Goal: Transaction & Acquisition: Book appointment/travel/reservation

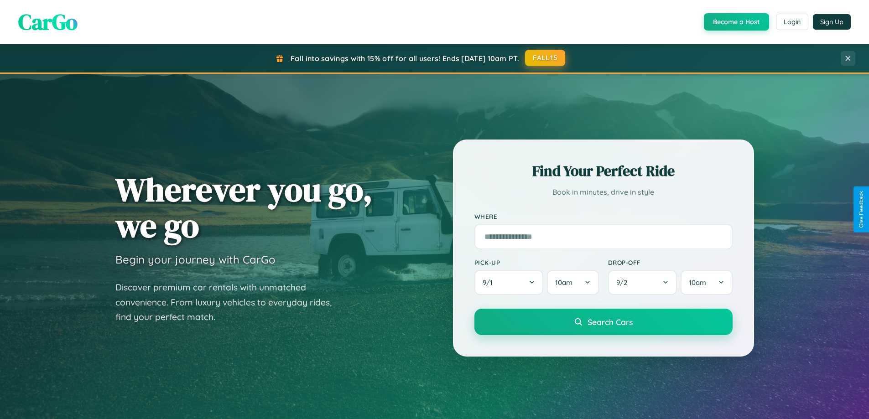
click at [545, 58] on button "FALL15" at bounding box center [545, 58] width 40 height 16
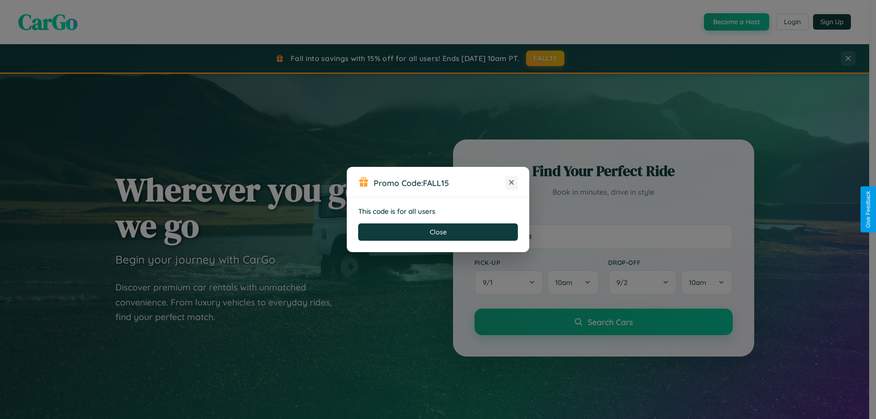
click at [511, 183] on icon at bounding box center [511, 182] width 9 height 9
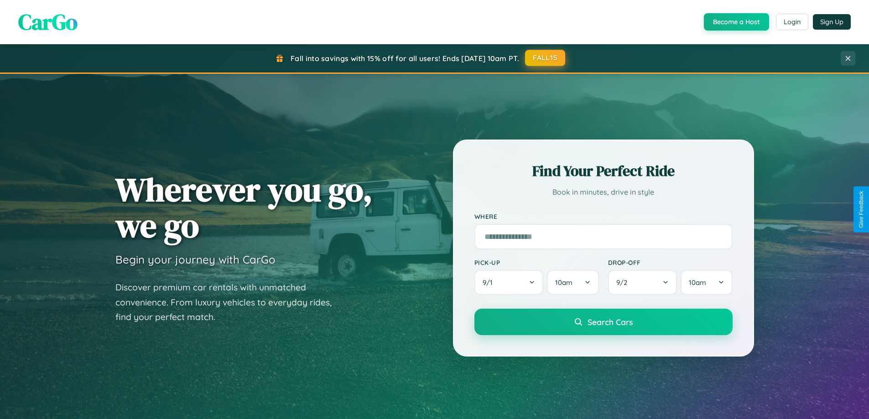
click at [545, 58] on button "FALL15" at bounding box center [545, 58] width 40 height 16
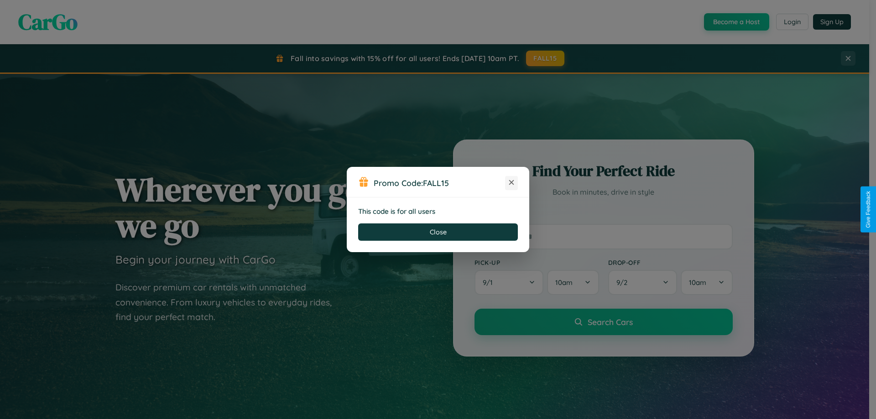
click at [511, 183] on icon at bounding box center [511, 182] width 9 height 9
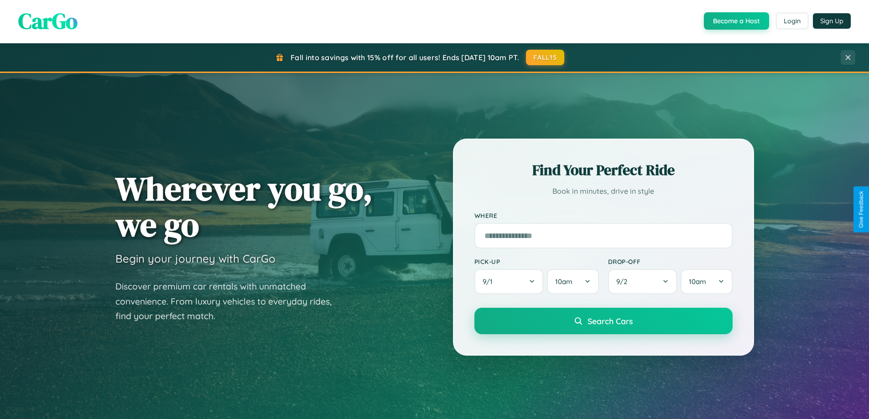
scroll to position [27, 0]
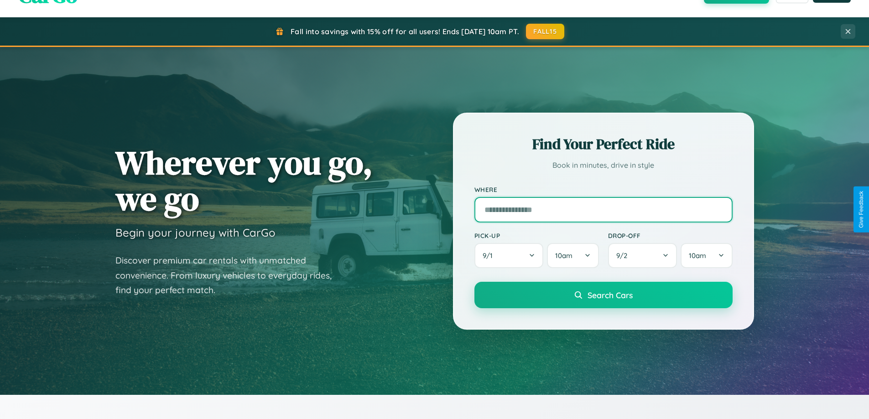
click at [603, 209] on input "text" at bounding box center [603, 210] width 258 height 26
type input "********"
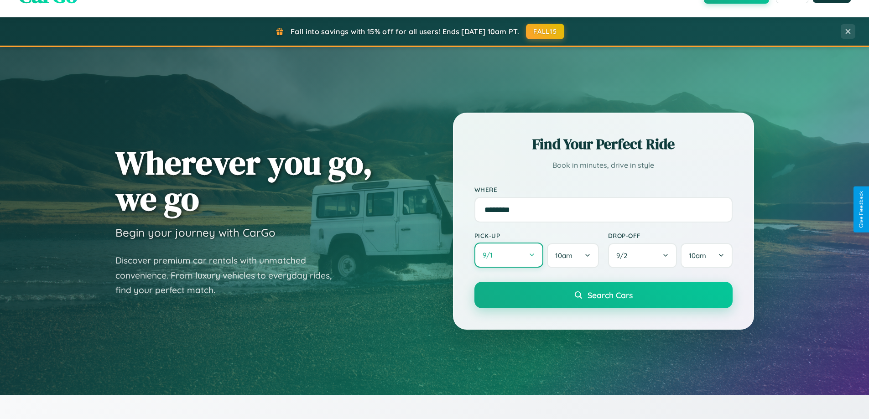
click at [509, 255] on button "9 / 1" at bounding box center [508, 255] width 69 height 25
select select "*"
select select "****"
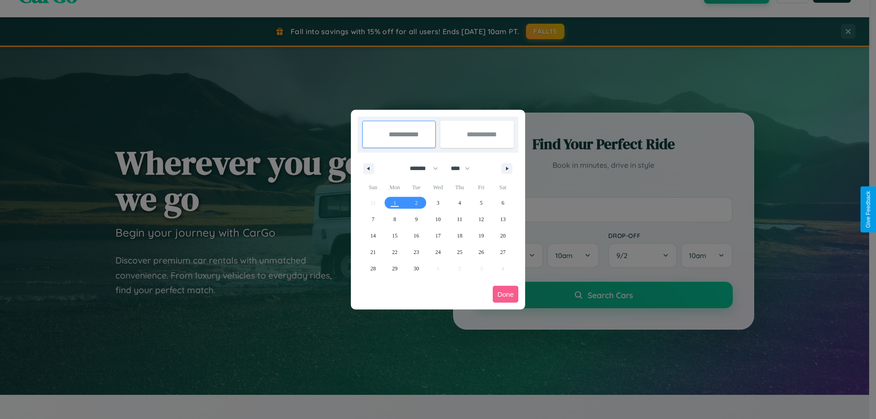
click at [420, 168] on select "******* ******** ***** ***** *** **** **** ****** ********* ******* ******** **…" at bounding box center [422, 168] width 39 height 15
click at [459, 252] on span "25" at bounding box center [459, 252] width 5 height 16
type input "**********"
click at [503, 252] on span "27" at bounding box center [502, 252] width 5 height 16
type input "**********"
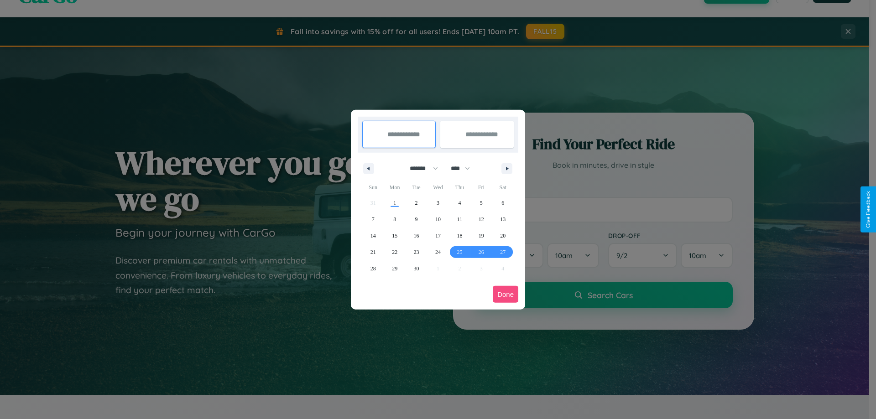
click at [505, 294] on button "Done" at bounding box center [506, 294] width 26 height 17
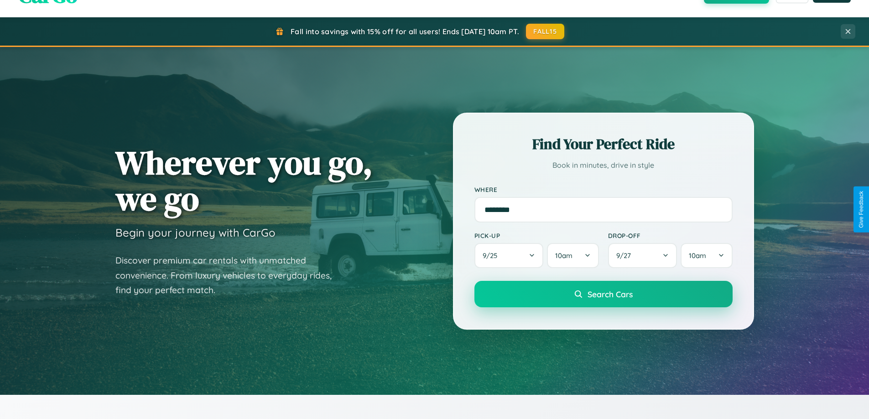
click at [603, 294] on span "Search Cars" at bounding box center [609, 294] width 45 height 10
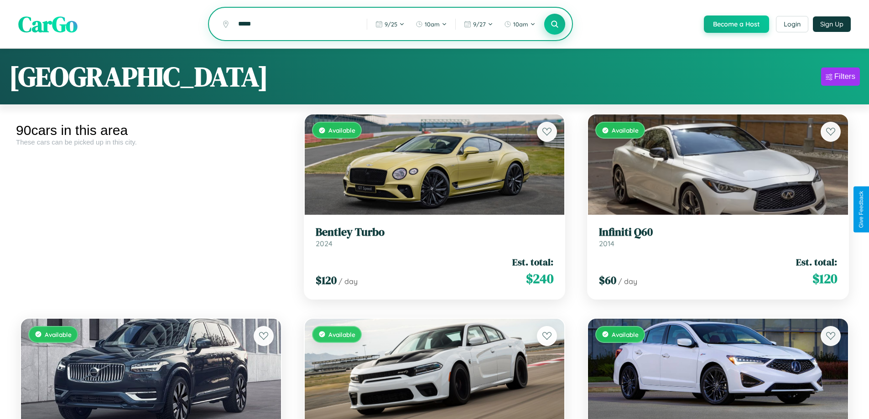
click at [554, 24] on icon at bounding box center [554, 24] width 9 height 9
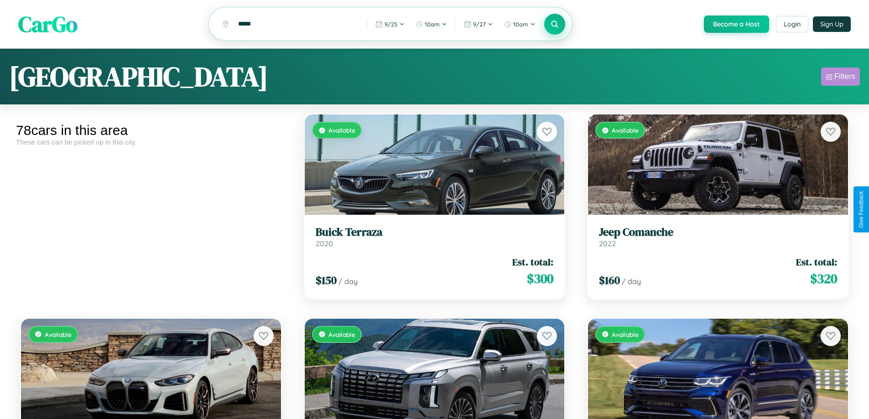
click at [840, 78] on div "Filters" at bounding box center [844, 76] width 21 height 9
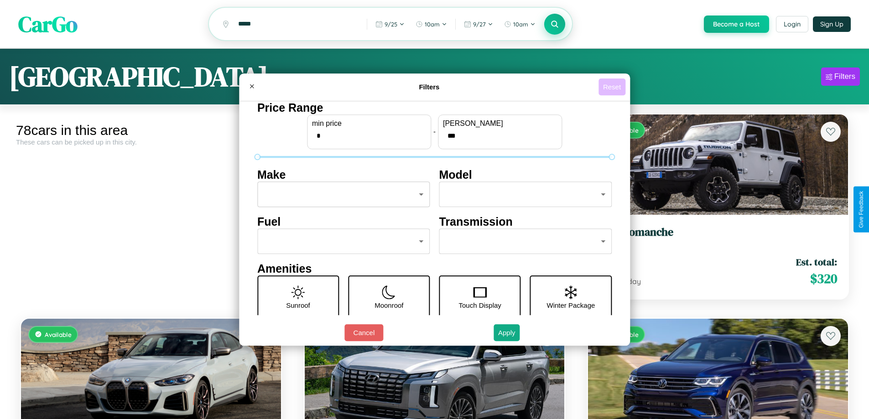
click at [613, 87] on button "Reset" at bounding box center [611, 86] width 27 height 17
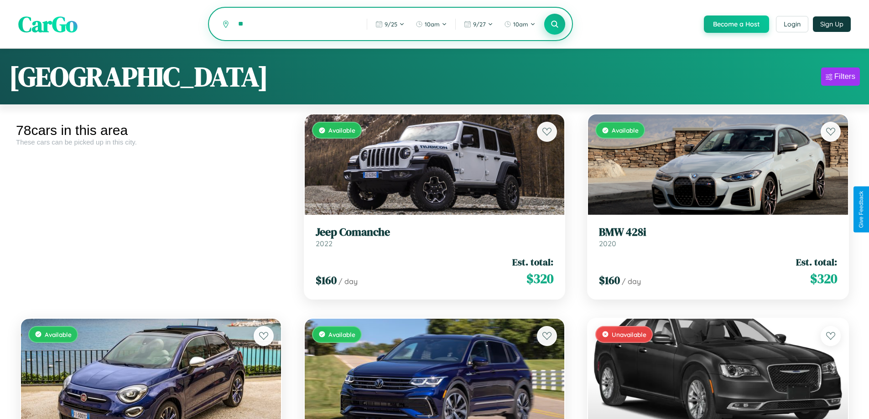
type input "*"
type input "*********"
click at [554, 25] on icon at bounding box center [554, 24] width 9 height 9
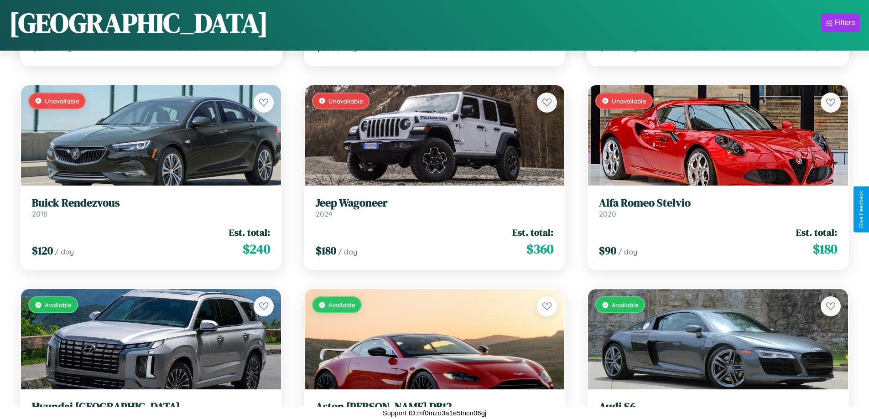
scroll to position [4825, 0]
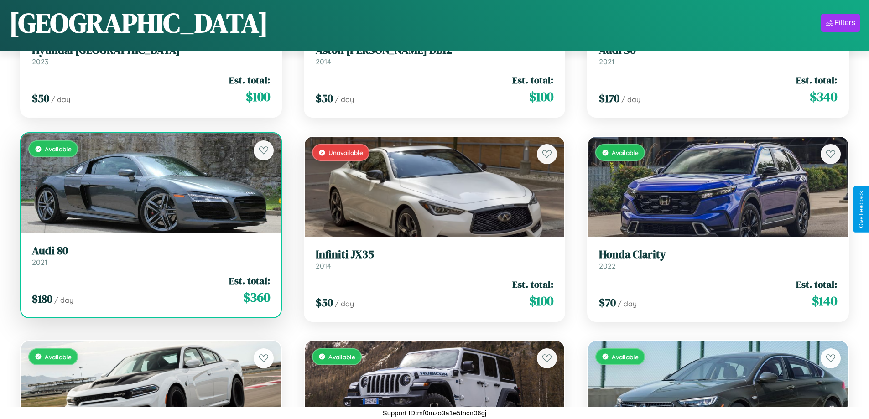
click at [150, 259] on link "Audi 80 2021" at bounding box center [151, 255] width 238 height 22
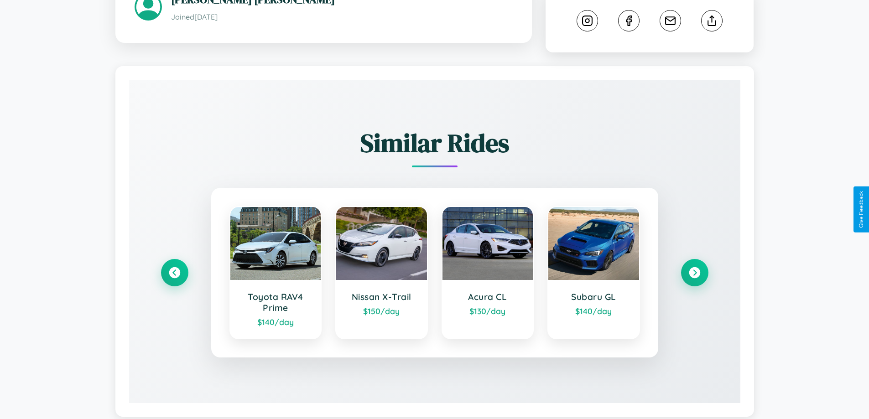
scroll to position [517, 0]
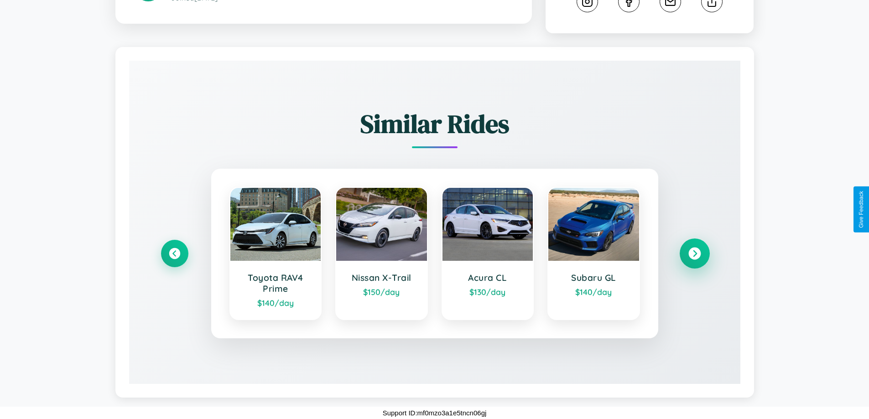
click at [694, 254] on icon at bounding box center [694, 254] width 12 height 12
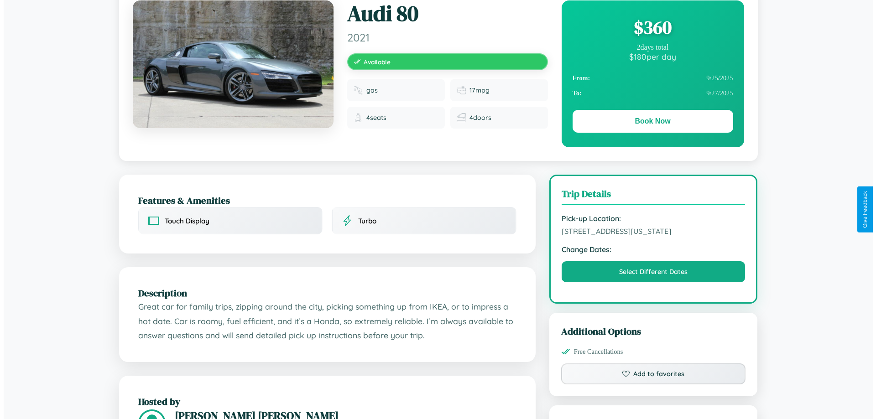
scroll to position [0, 0]
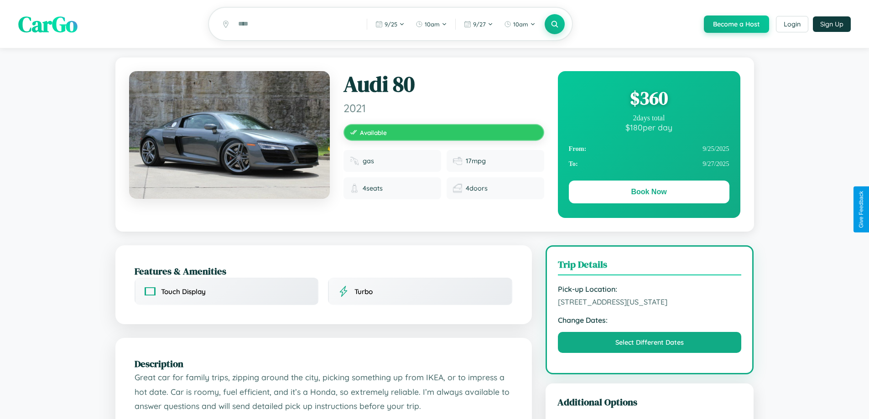
click at [649, 99] on div "$ 360" at bounding box center [649, 98] width 161 height 25
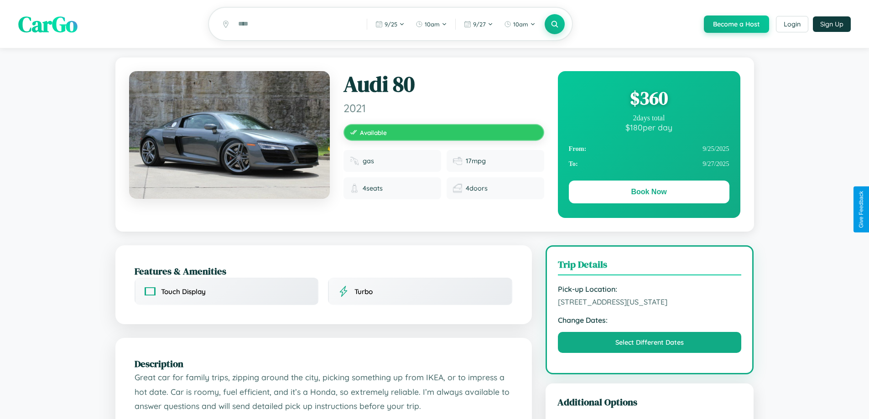
click at [649, 99] on div "$ 360" at bounding box center [649, 98] width 161 height 25
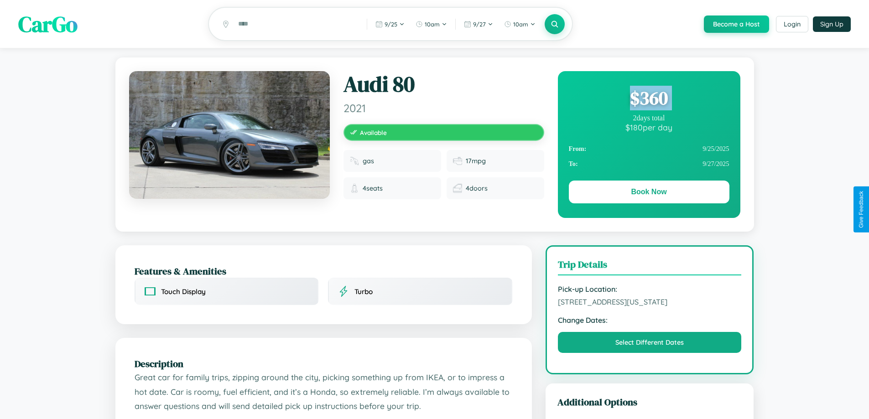
click at [649, 99] on div "$ 360" at bounding box center [649, 98] width 161 height 25
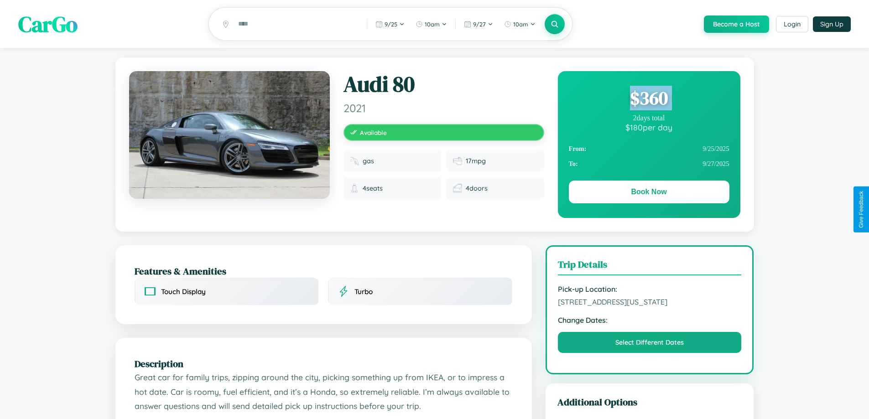
click at [649, 99] on div "$ 360" at bounding box center [649, 98] width 161 height 25
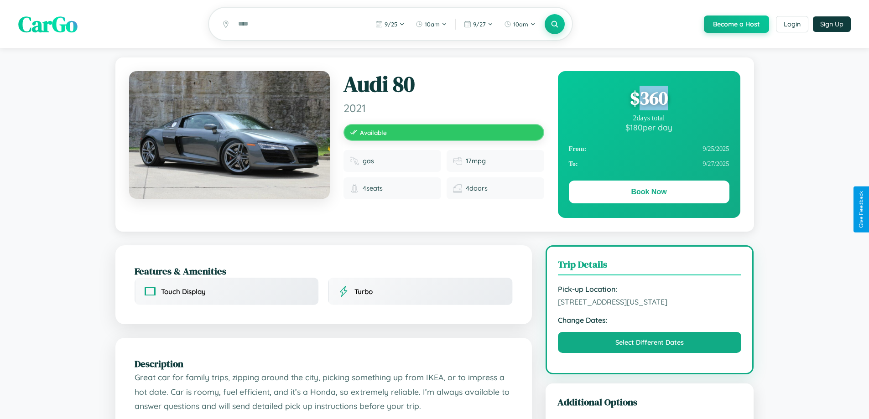
click at [649, 99] on div "$ 360" at bounding box center [649, 98] width 161 height 25
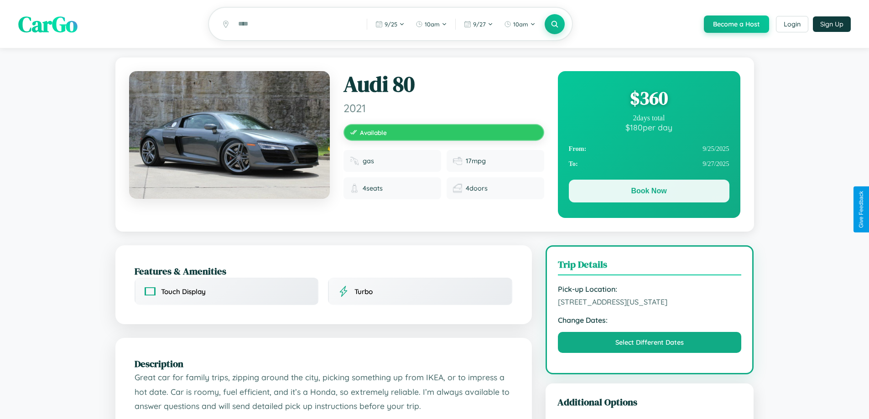
click at [649, 192] on button "Book Now" at bounding box center [649, 191] width 161 height 23
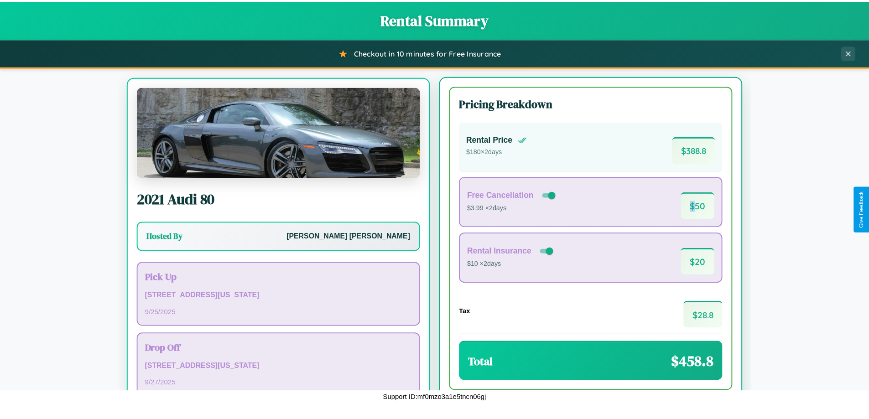
scroll to position [42, 0]
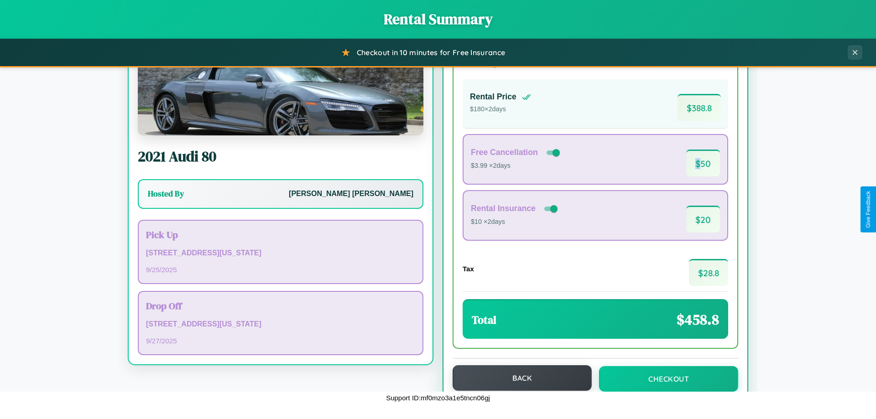
click at [518, 379] on button "Back" at bounding box center [521, 378] width 139 height 26
